Goal: Information Seeking & Learning: Check status

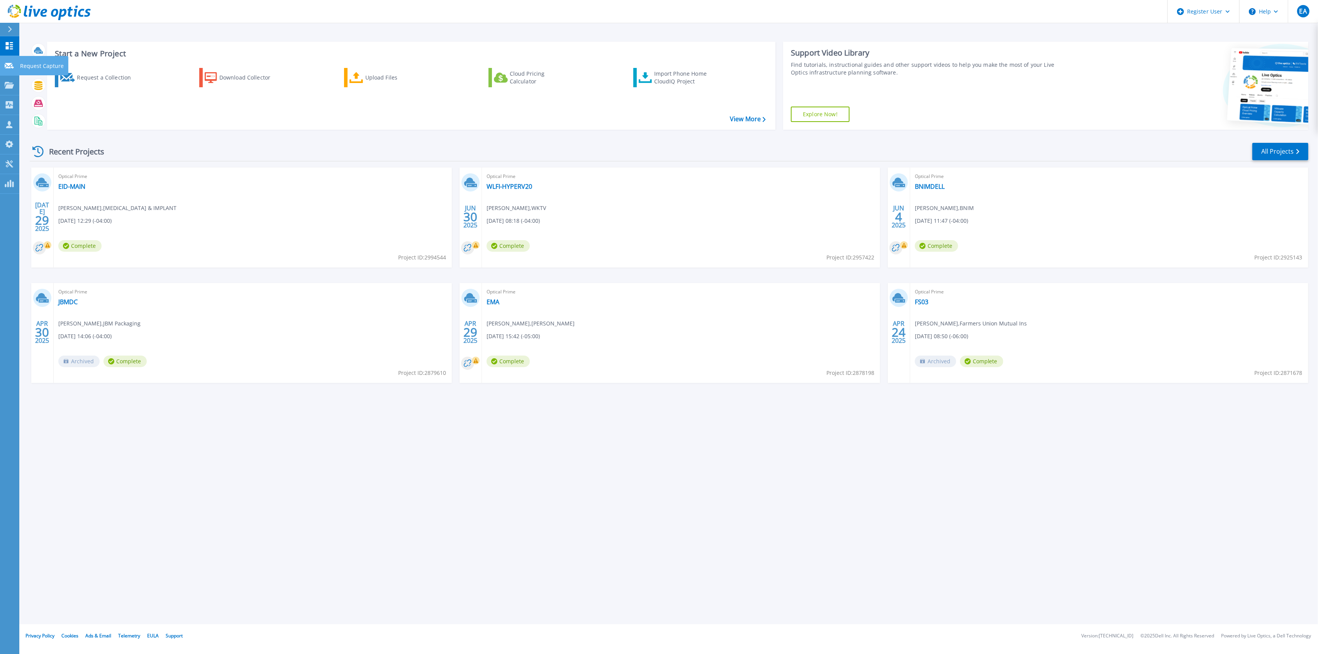
click at [8, 64] on icon at bounding box center [9, 66] width 9 height 6
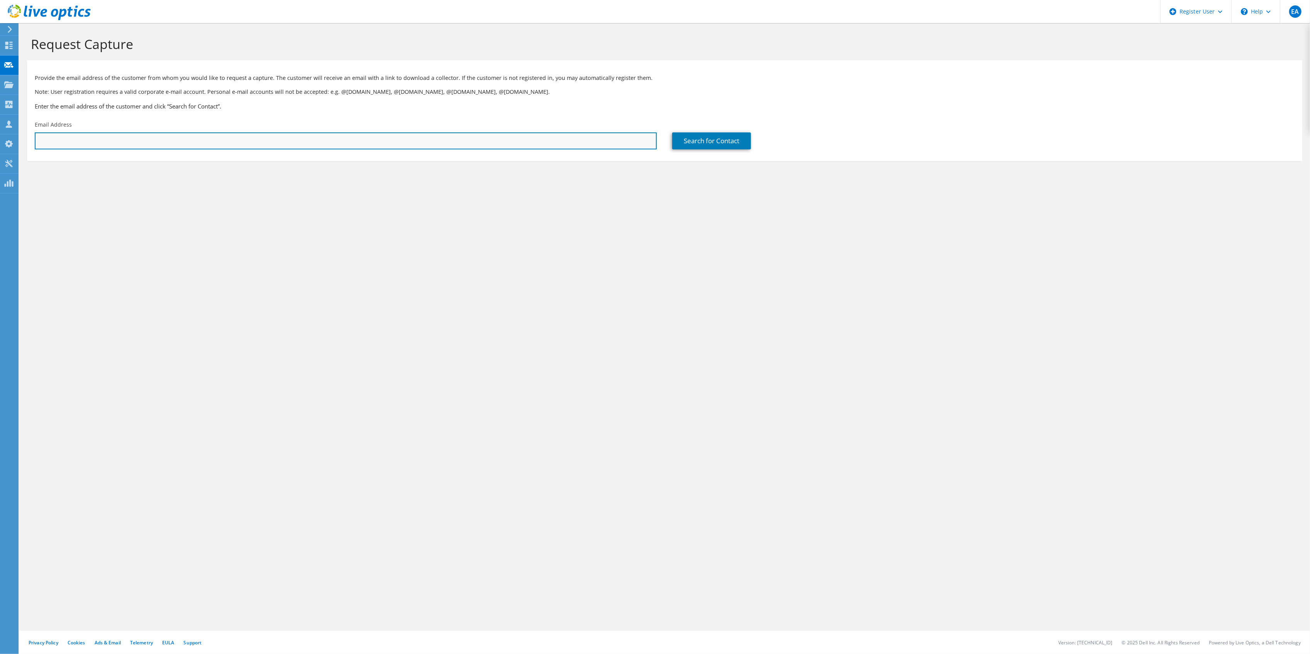
click at [173, 143] on input "text" at bounding box center [346, 140] width 622 height 17
paste input "[EMAIL_ADDRESS][DOMAIN_NAME]"
type input "[EMAIL_ADDRESS][DOMAIN_NAME]"
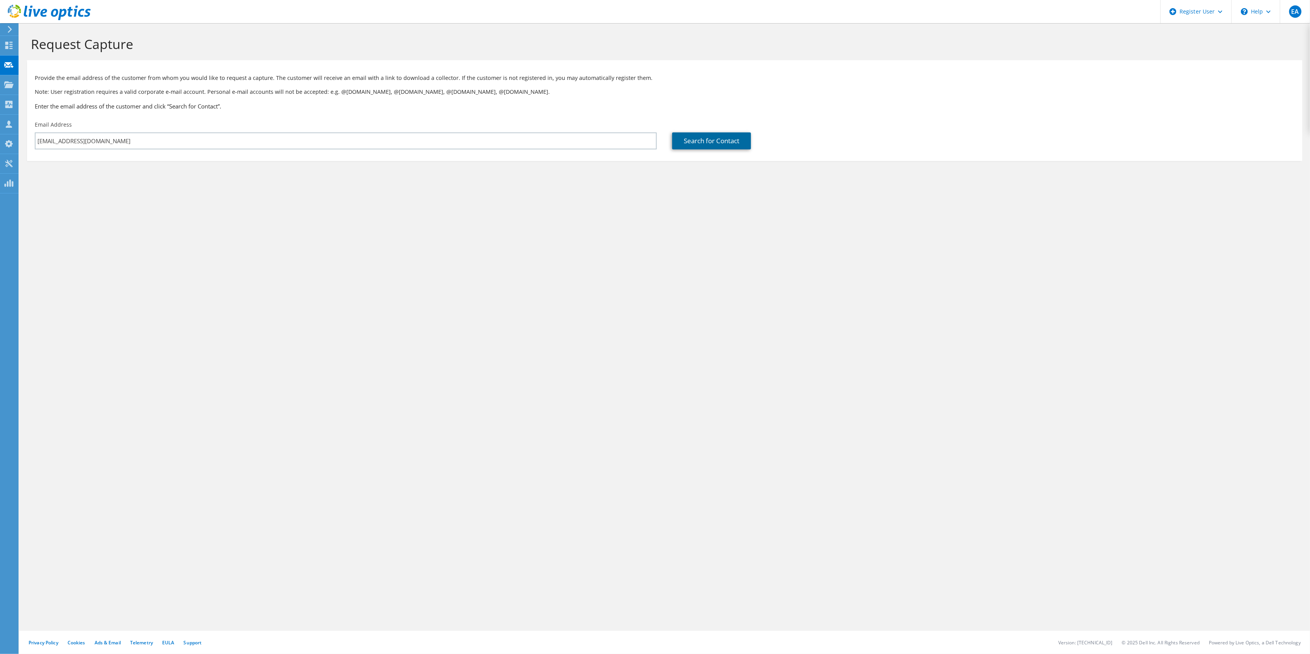
click at [749, 148] on link "Search for Contact" at bounding box center [711, 140] width 79 height 17
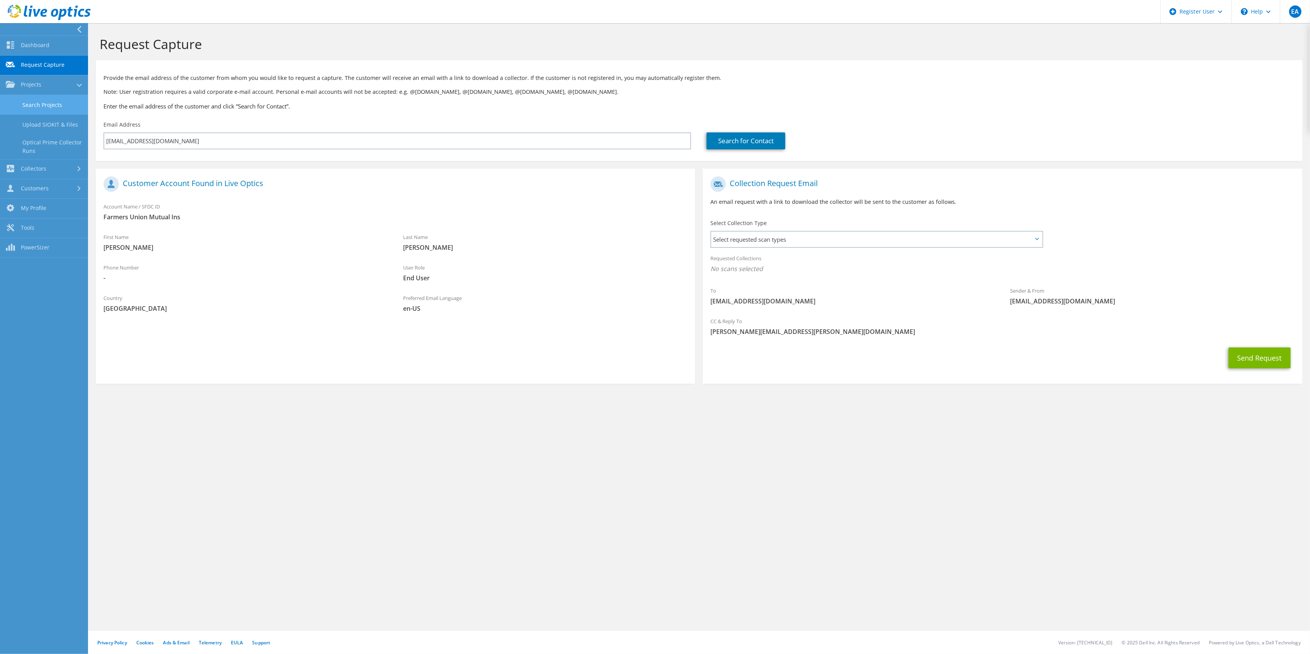
click at [69, 98] on link "Search Projects" at bounding box center [44, 105] width 88 height 20
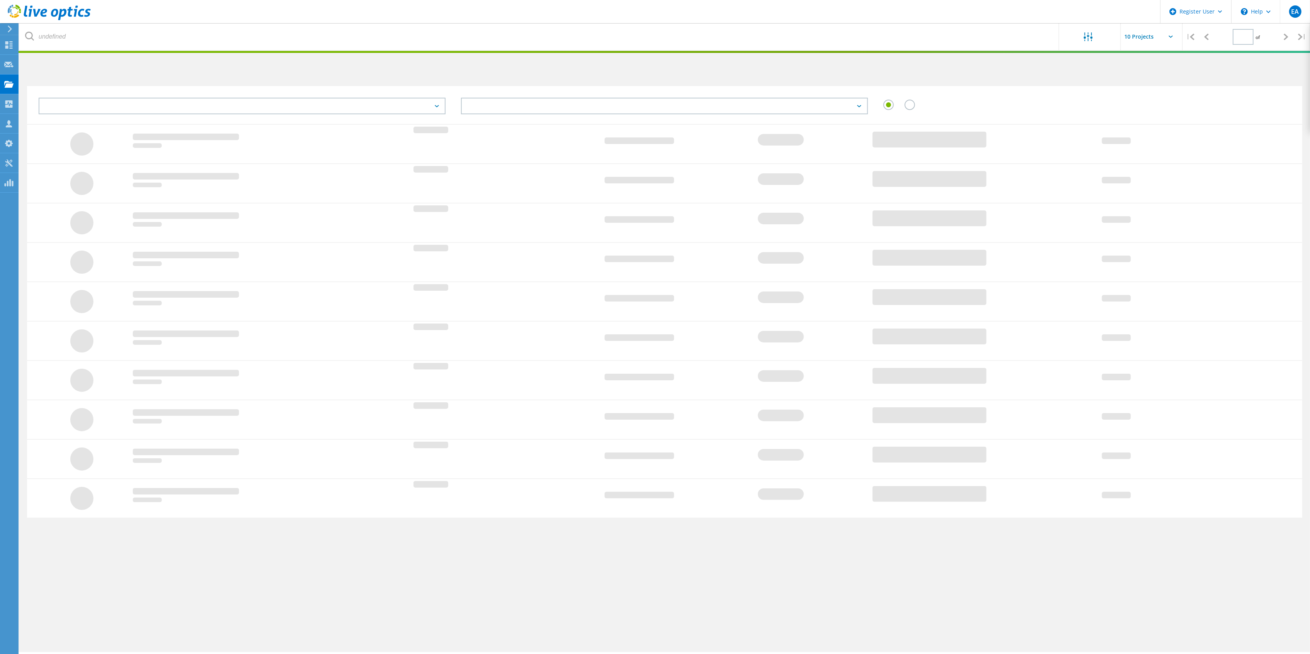
type input "1"
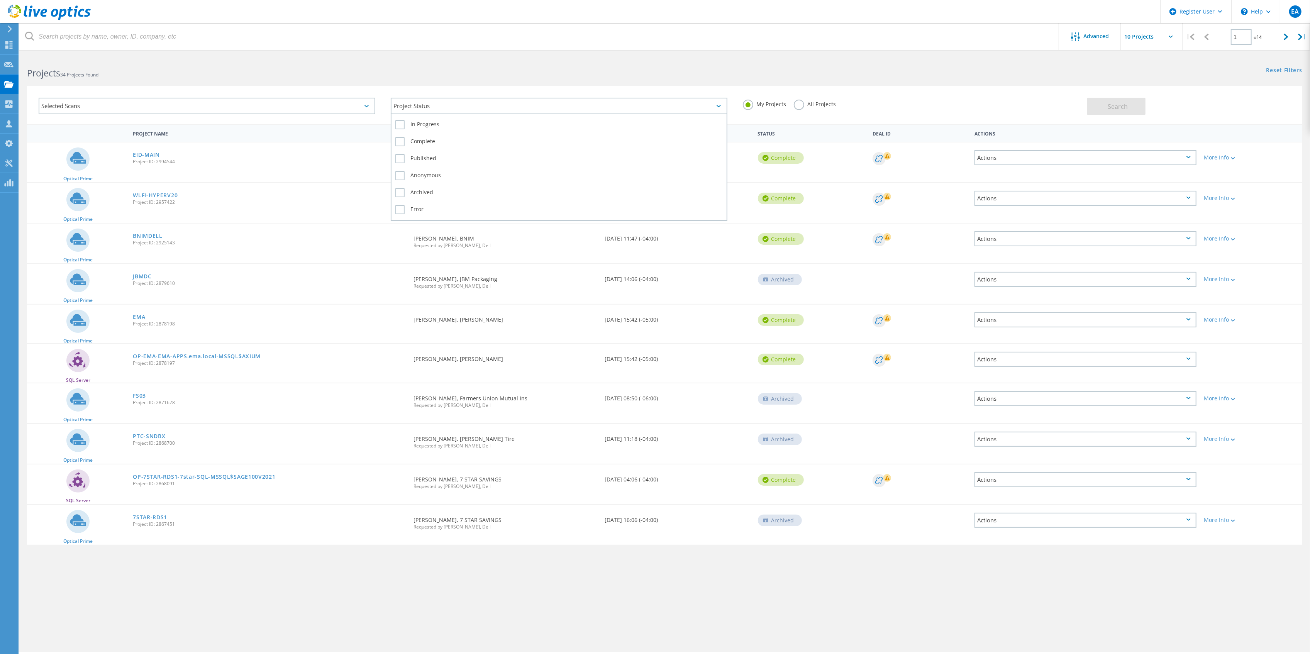
click at [477, 104] on div "Project Status" at bounding box center [559, 106] width 337 height 17
click at [417, 135] on div "Complete" at bounding box center [558, 143] width 327 height 17
click at [416, 138] on label "Complete" at bounding box center [558, 141] width 327 height 9
click at [0, 0] on input "Complete" at bounding box center [0, 0] width 0 height 0
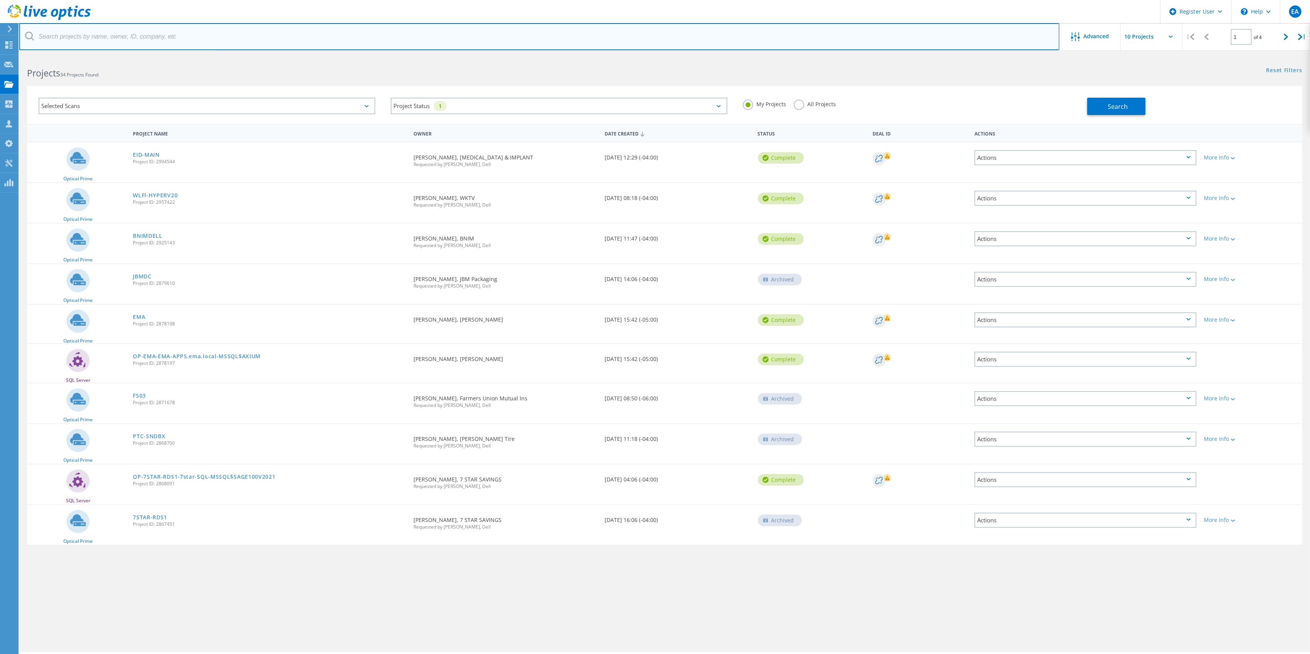
drag, startPoint x: 141, startPoint y: 39, endPoint x: 144, endPoint y: 46, distance: 7.7
click at [141, 39] on input "text" at bounding box center [539, 36] width 1040 height 27
paste input "[EMAIL_ADDRESS][DOMAIN_NAME]"
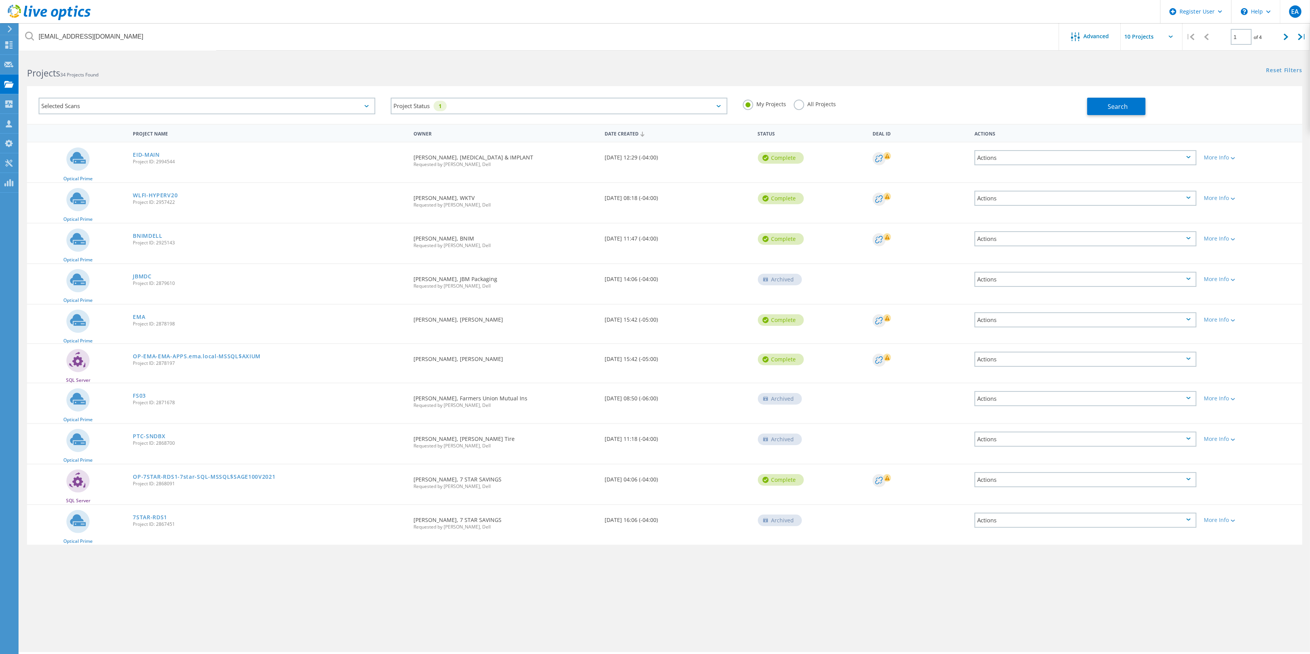
click at [280, 76] on h2 "Projects 34 Projects Found" at bounding box center [342, 73] width 630 height 13
click at [265, 103] on div "Selected Scans" at bounding box center [207, 106] width 337 height 17
click at [133, 139] on label "Optical Prime" at bounding box center [214, 140] width 314 height 9
click at [0, 0] on input "Optical Prime" at bounding box center [0, 0] width 0 height 0
click at [806, 104] on label "All Projects" at bounding box center [815, 103] width 42 height 7
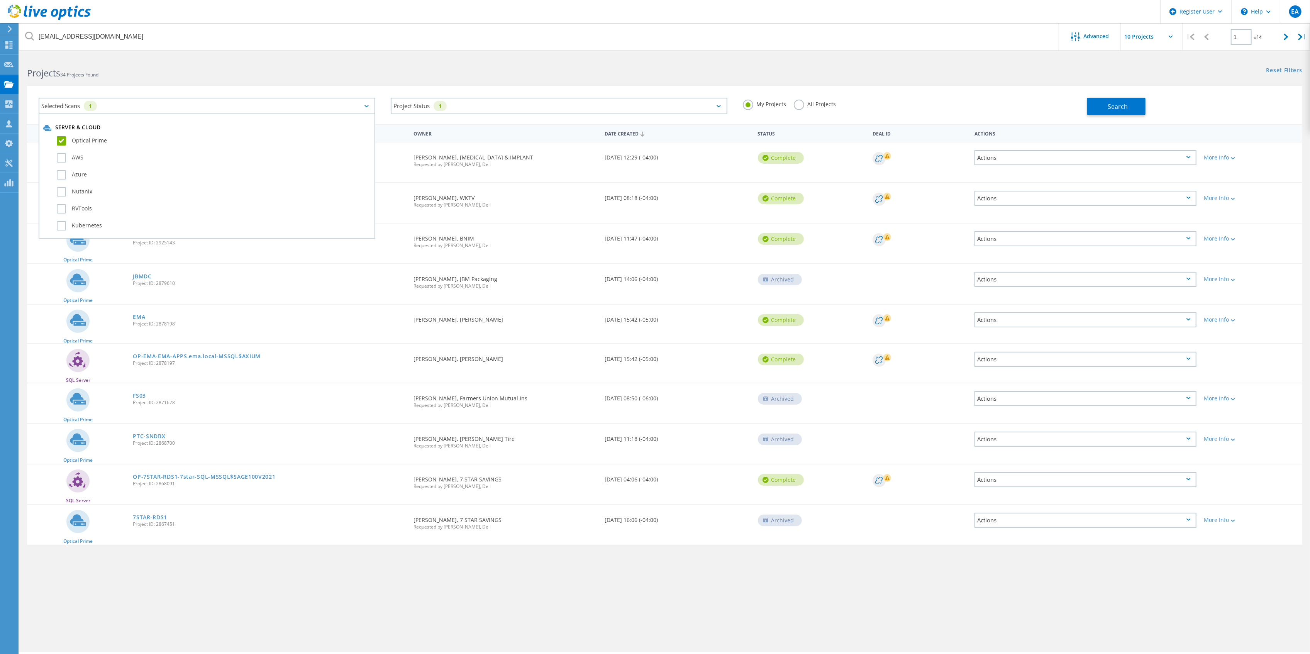
click at [0, 0] on input "All Projects" at bounding box center [0, 0] width 0 height 0
click at [1136, 106] on button "Search" at bounding box center [1116, 106] width 58 height 17
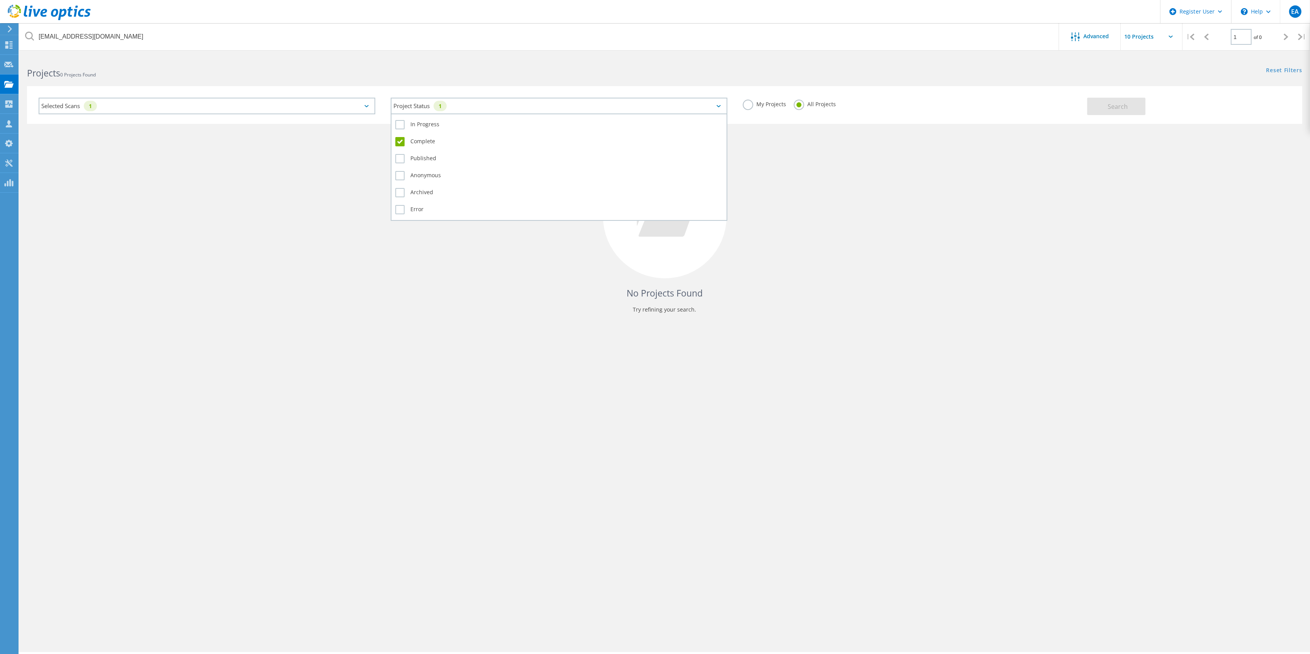
drag, startPoint x: 720, startPoint y: 105, endPoint x: 692, endPoint y: 113, distance: 28.5
click at [720, 105] on icon at bounding box center [719, 106] width 4 height 2
click at [394, 144] on div "In Progress Complete Published Anonymous Archived Error" at bounding box center [559, 167] width 337 height 107
click at [405, 141] on label "Complete" at bounding box center [558, 141] width 327 height 9
click at [0, 0] on input "Complete" at bounding box center [0, 0] width 0 height 0
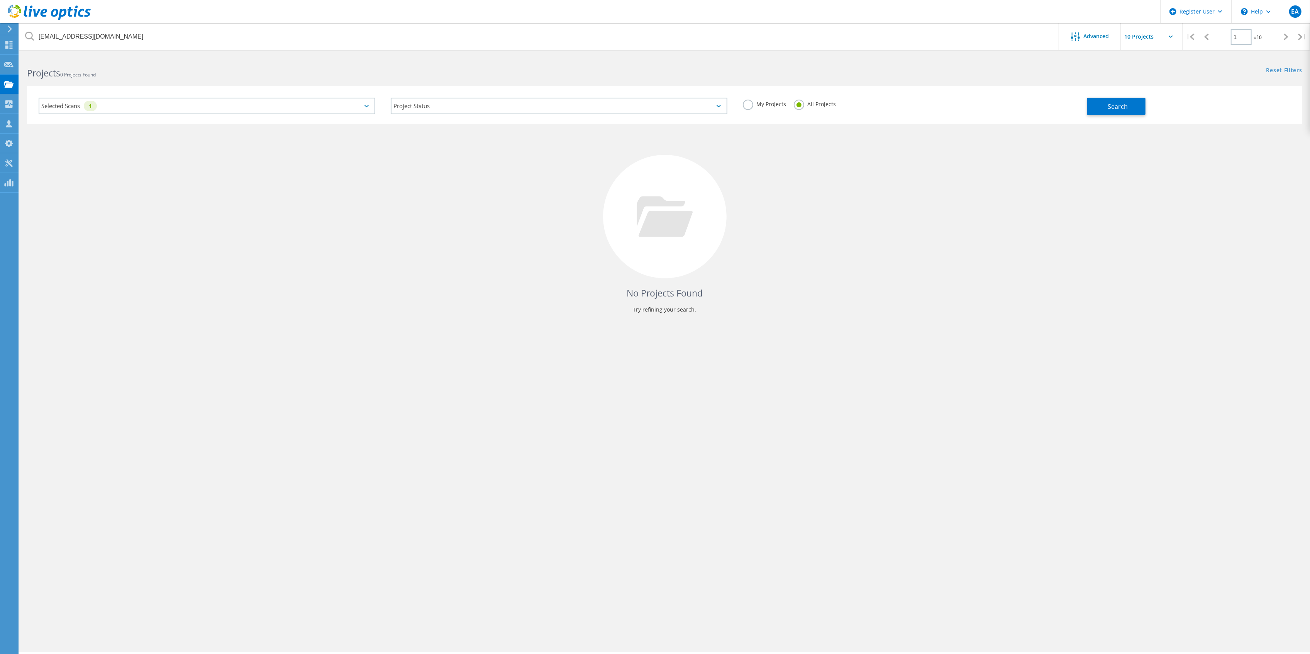
click at [349, 101] on div "Selected Scans 1" at bounding box center [207, 106] width 337 height 17
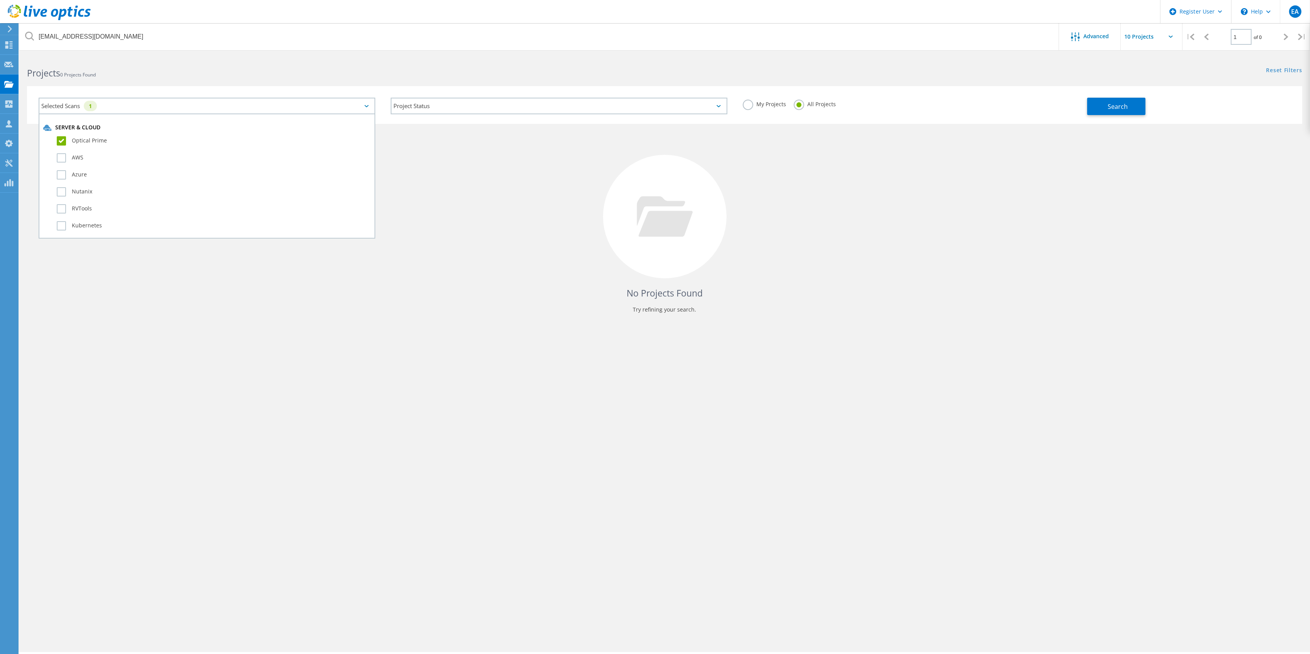
click at [76, 138] on label "Optical Prime" at bounding box center [214, 140] width 314 height 9
click at [0, 0] on input "Optical Prime" at bounding box center [0, 0] width 0 height 0
drag, startPoint x: 465, startPoint y: 68, endPoint x: 762, endPoint y: 90, distance: 298.1
click at [470, 69] on h2 "Projects 0 Projects Found" at bounding box center [342, 73] width 630 height 13
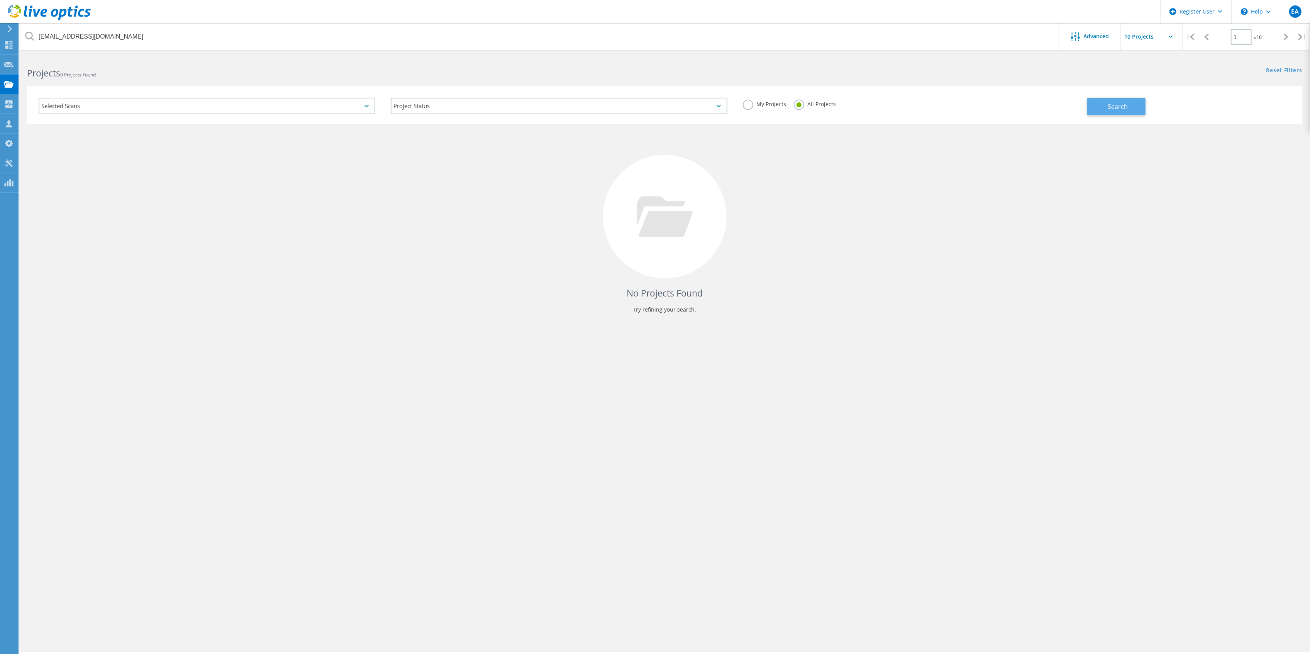
click at [1128, 115] on button "Search" at bounding box center [1116, 106] width 58 height 17
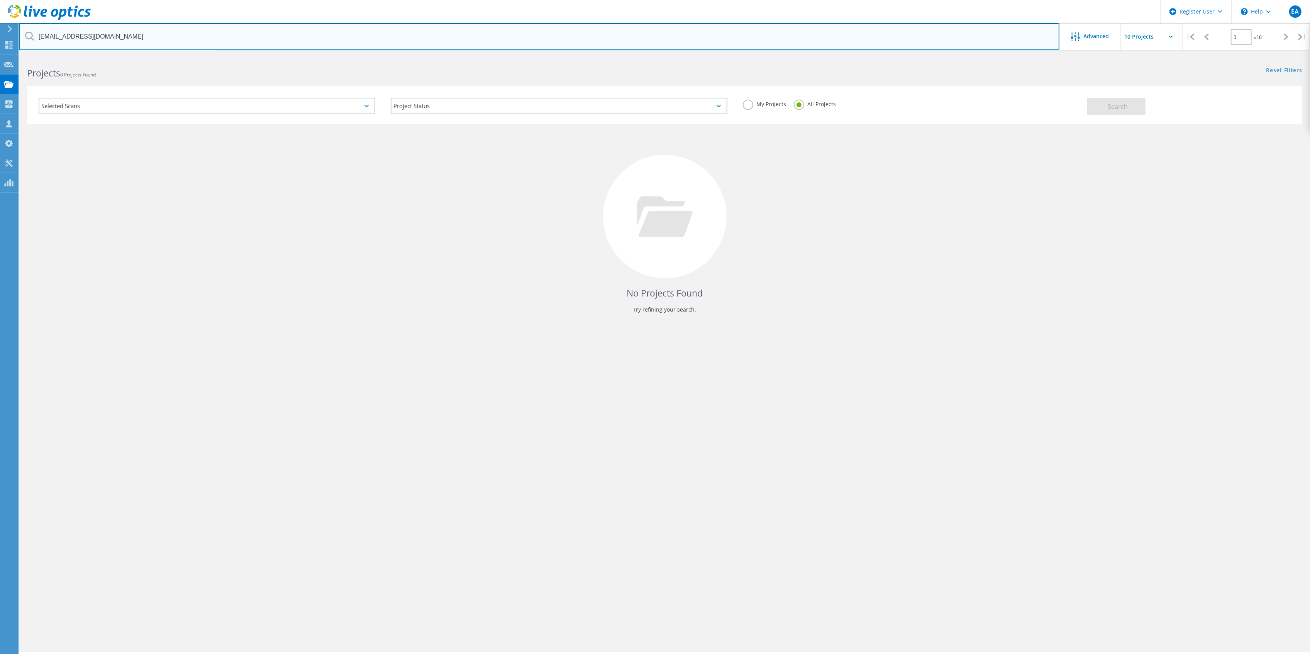
click at [153, 46] on input "thackerott@fumico.net" at bounding box center [539, 36] width 1040 height 27
drag, startPoint x: 146, startPoint y: 41, endPoint x: 0, endPoint y: 37, distance: 145.6
click at [0, 56] on div "Register User \n Help Explore Helpful Articles Contact Support EA Dell User Ell…" at bounding box center [655, 365] width 1310 height 619
type input "t"
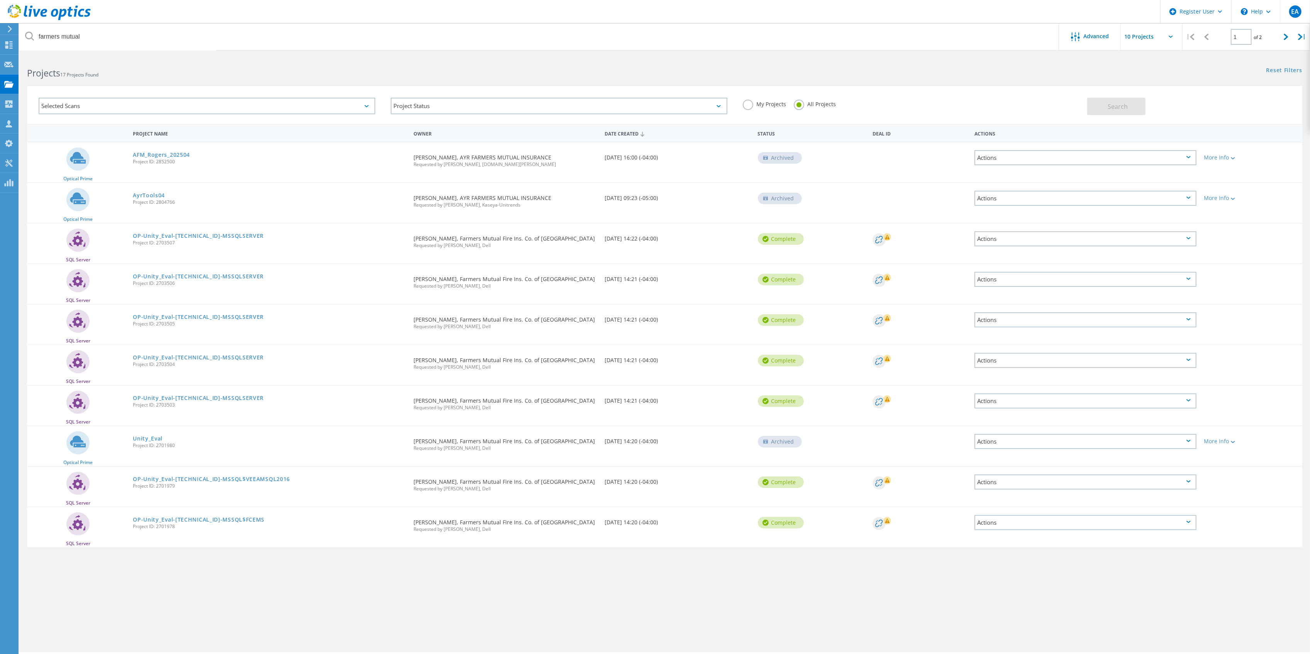
click at [749, 105] on label "My Projects" at bounding box center [764, 103] width 43 height 7
click at [0, 0] on input "My Projects" at bounding box center [0, 0] width 0 height 0
click at [1119, 96] on div "Search" at bounding box center [1192, 102] width 211 height 25
click at [1113, 101] on button "Search" at bounding box center [1116, 106] width 58 height 17
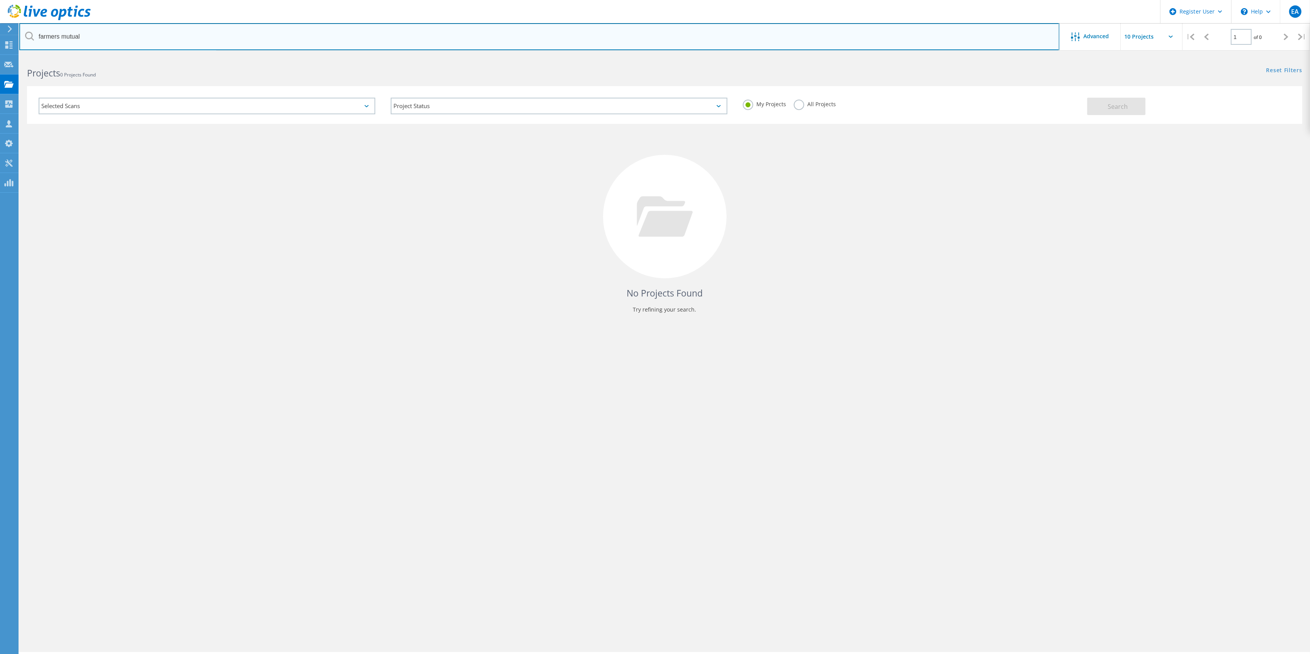
click at [156, 25] on input "farmers mutual" at bounding box center [539, 36] width 1040 height 27
type input "farmers"
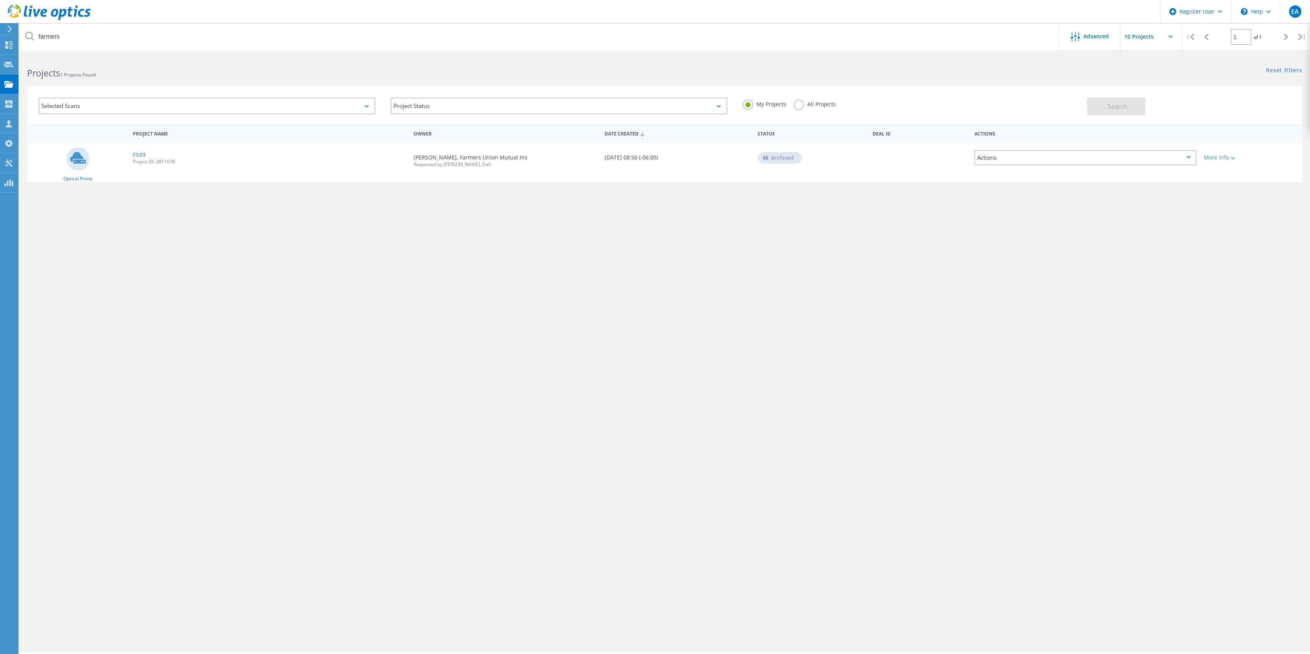
click at [136, 160] on span "Project ID: 2871678" at bounding box center [269, 161] width 273 height 5
click at [139, 153] on link "FS03" at bounding box center [139, 154] width 13 height 5
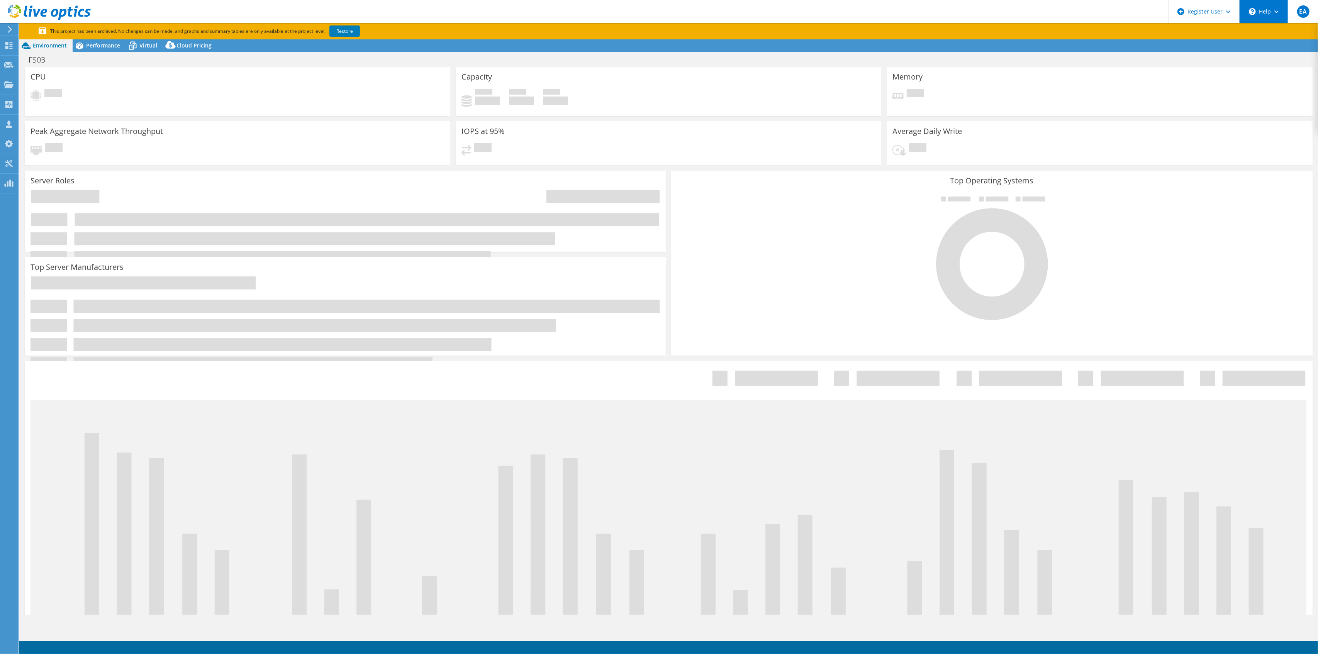
select select "USD"
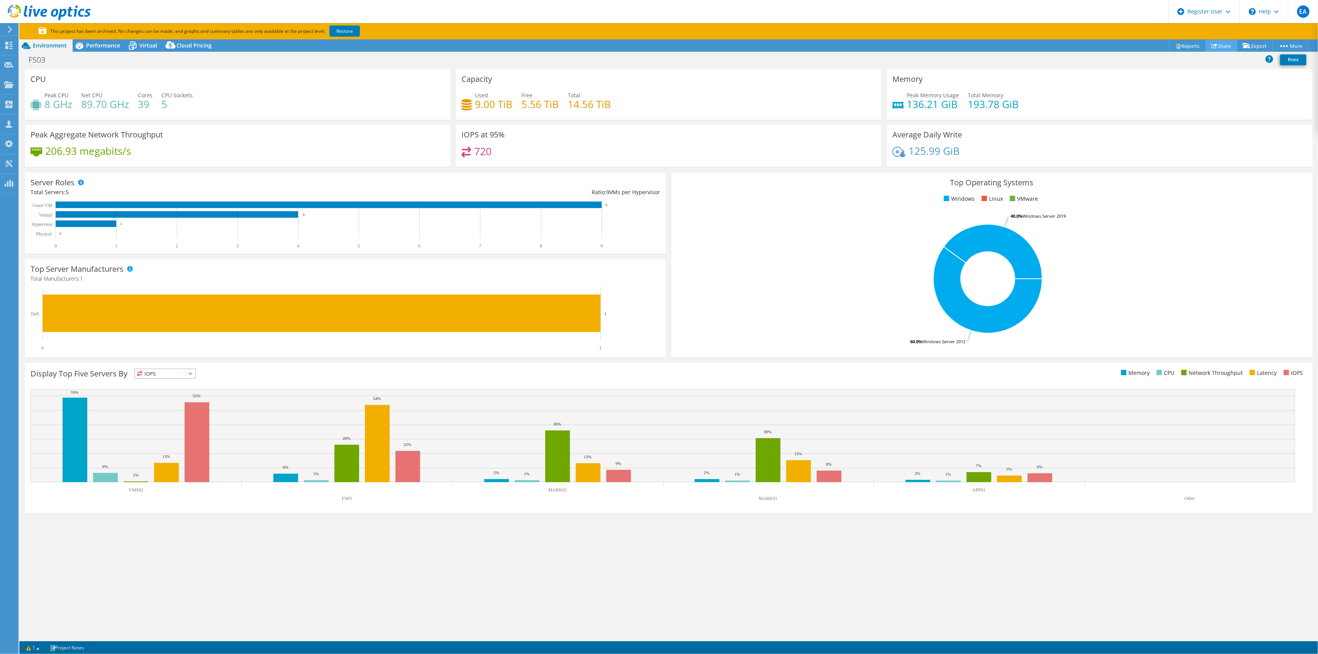
click at [1212, 43] on link "Share" at bounding box center [1221, 46] width 32 height 12
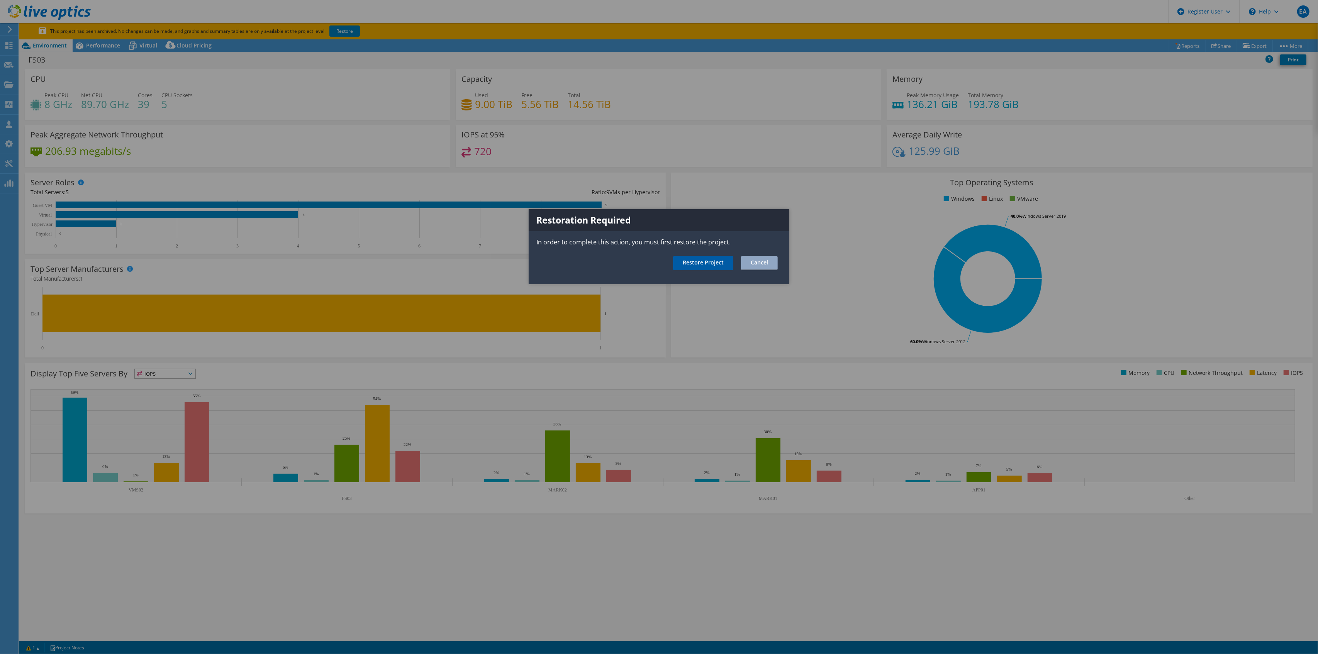
click at [685, 262] on link "Restore Project" at bounding box center [703, 263] width 60 height 14
